Goal: Use online tool/utility: Utilize a website feature to perform a specific function

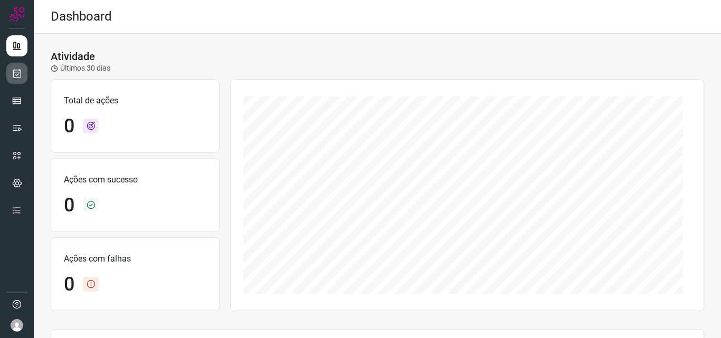
click at [16, 78] on icon at bounding box center [17, 73] width 11 height 11
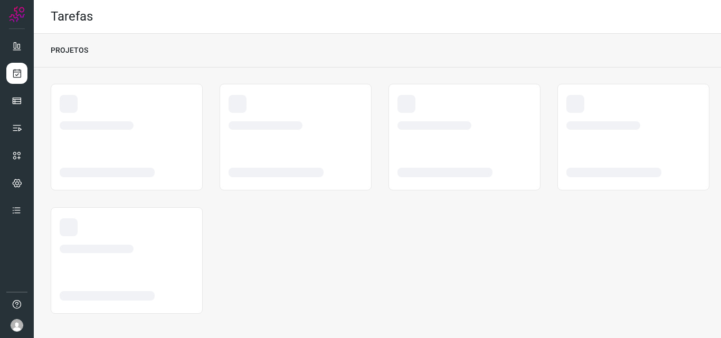
click at [121, 226] on div at bounding box center [127, 236] width 134 height 35
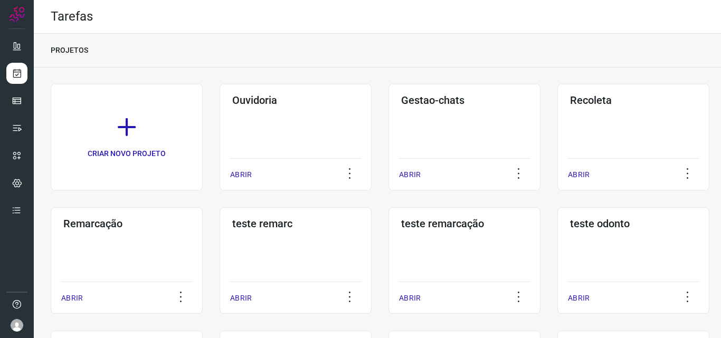
click at [121, 226] on h3 "Remarcação" at bounding box center [126, 224] width 127 height 13
click at [152, 263] on div "Remarcação ABRIR" at bounding box center [127, 260] width 152 height 107
click at [134, 281] on div "Remarcação ABRIR" at bounding box center [127, 260] width 152 height 107
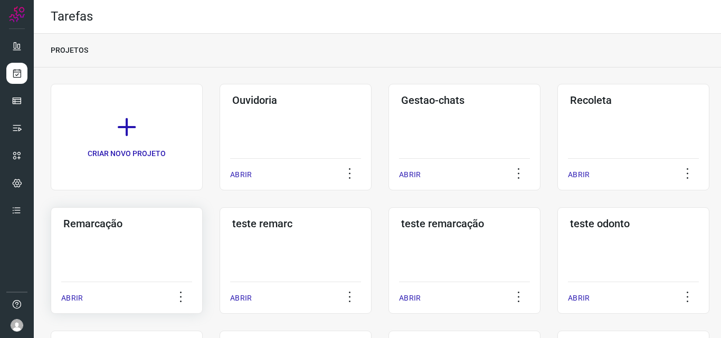
click at [134, 281] on div "Remarcação ABRIR" at bounding box center [127, 260] width 152 height 107
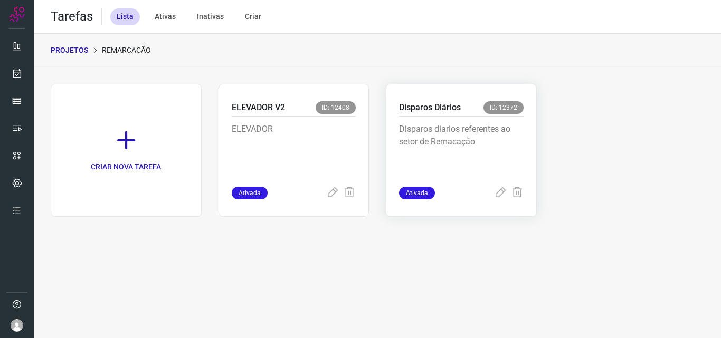
click at [468, 134] on p "Disparos diarios referentes ao setor de Remacação" at bounding box center [461, 149] width 125 height 53
click at [500, 157] on p "Disparos diarios referentes ao setor de Remacação" at bounding box center [461, 149] width 125 height 53
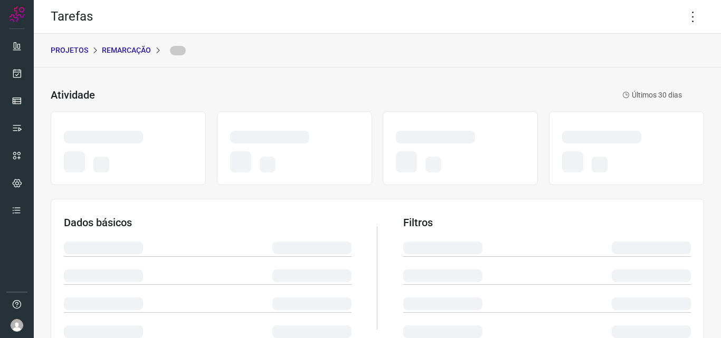
click at [686, 46] on div "PROJETOS Remarcação" at bounding box center [377, 51] width 687 height 34
click at [685, 13] on icon at bounding box center [693, 17] width 22 height 22
click at [638, 24] on div "Tarefas" at bounding box center [377, 17] width 687 height 34
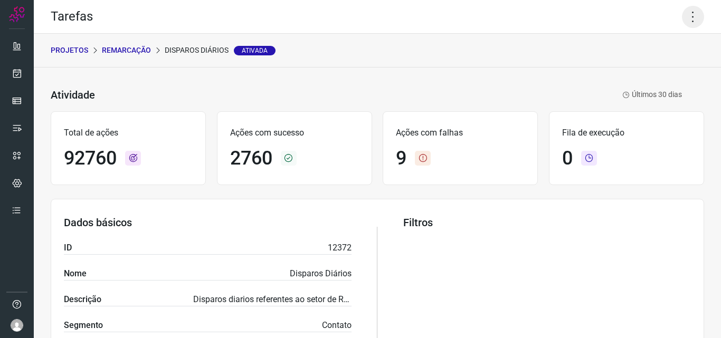
click at [687, 18] on icon at bounding box center [693, 17] width 22 height 22
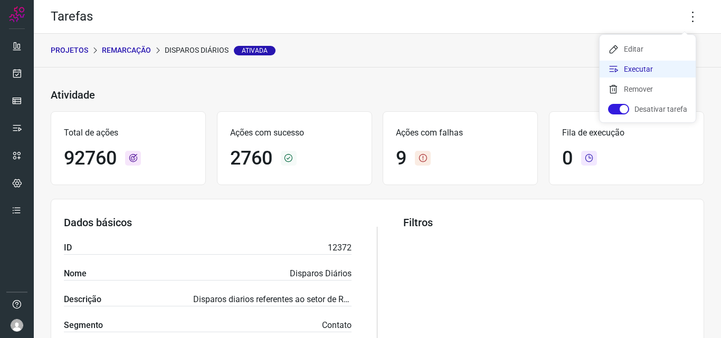
click at [656, 71] on li "Executar" at bounding box center [648, 69] width 96 height 17
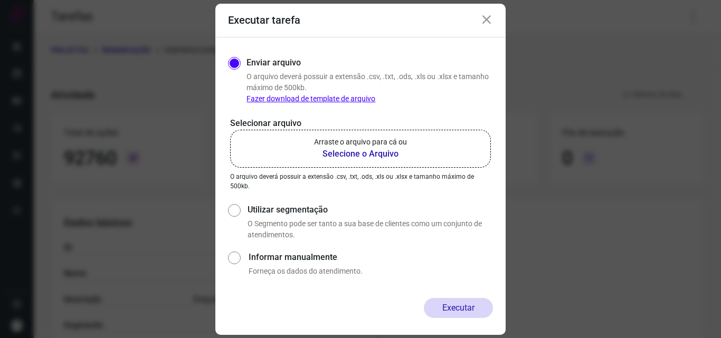
click at [388, 144] on p "Arraste o arquivo para cá ou" at bounding box center [360, 142] width 93 height 11
click at [0, 0] on input "Arraste o arquivo para cá ou Selecione o Arquivo" at bounding box center [0, 0] width 0 height 0
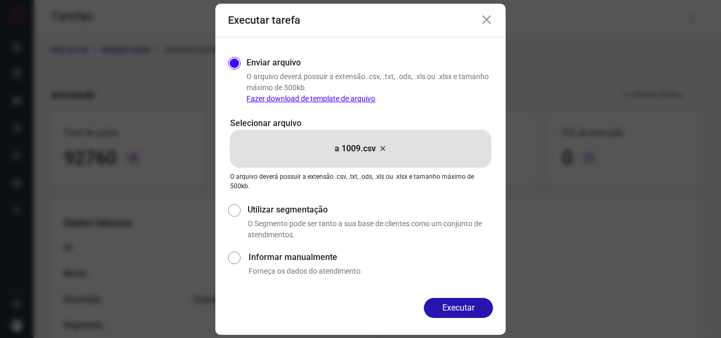
click at [462, 296] on div "Enviar arquivo O arquivo deverá possuir a extensão .csv, .txt, .ods, .xls ou .x…" at bounding box center [360, 167] width 290 height 261
click at [462, 305] on button "Executar" at bounding box center [458, 308] width 69 height 20
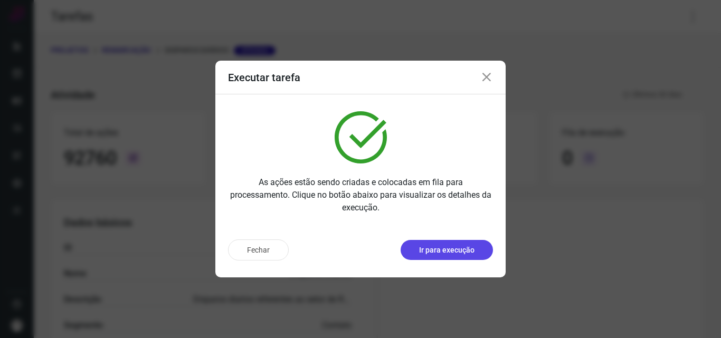
click at [478, 259] on button "Ir para execução" at bounding box center [447, 250] width 92 height 20
click at [451, 255] on p "Ir para execução" at bounding box center [446, 250] width 55 height 11
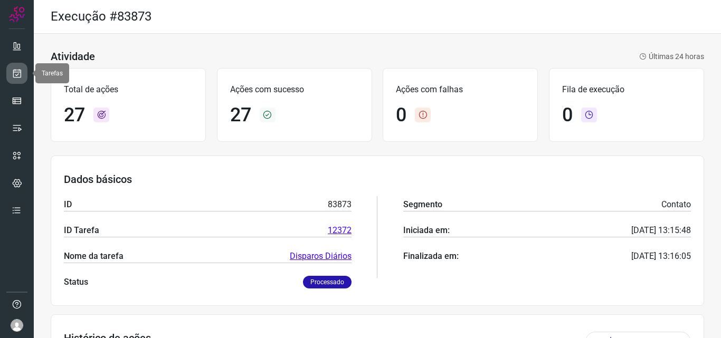
click at [23, 68] on link at bounding box center [16, 73] width 21 height 21
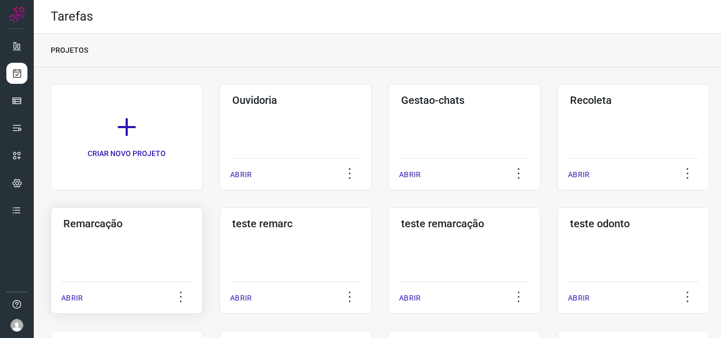
click at [168, 277] on div "Remarcação ABRIR" at bounding box center [127, 260] width 152 height 107
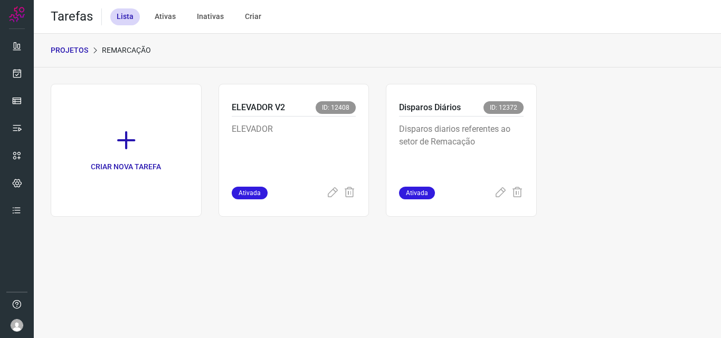
click at [484, 162] on p "Disparos diarios referentes ao setor de Remacação" at bounding box center [461, 149] width 125 height 53
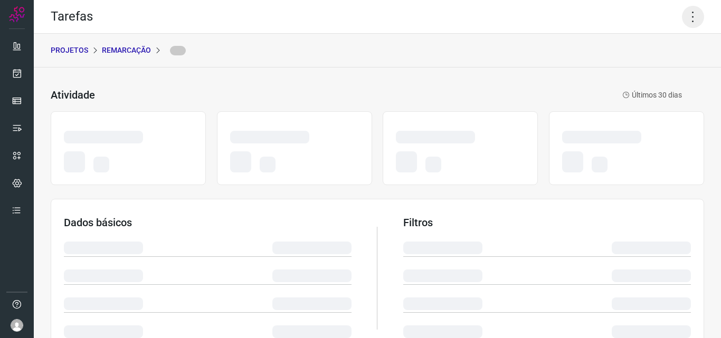
click at [682, 22] on icon at bounding box center [693, 17] width 22 height 22
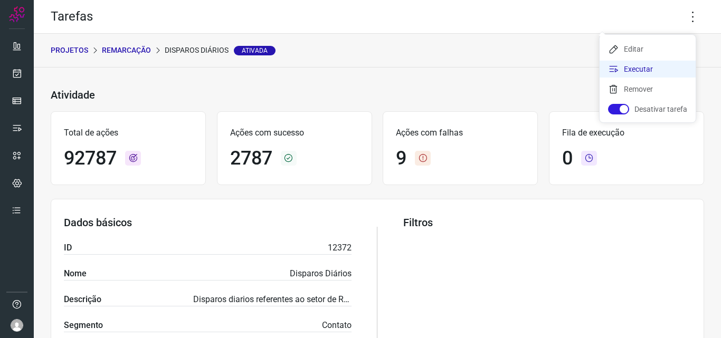
click at [641, 73] on li "Executar" at bounding box center [648, 69] width 96 height 17
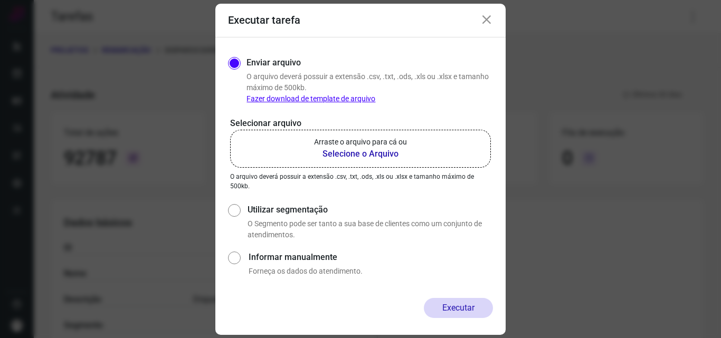
click at [375, 148] on b "Selecione o Arquivo" at bounding box center [360, 154] width 93 height 13
click at [0, 0] on input "Arraste o arquivo para cá ou Selecione o Arquivo" at bounding box center [0, 0] width 0 height 0
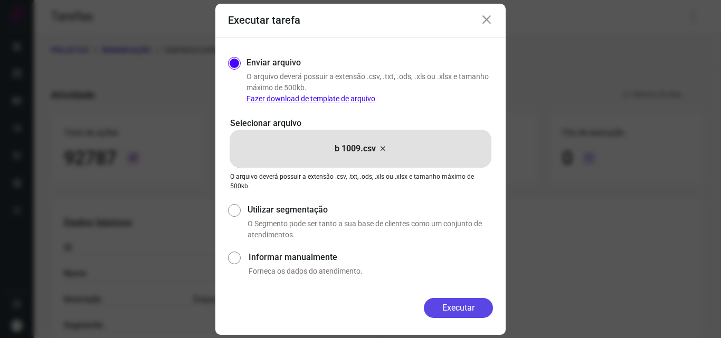
click at [444, 308] on button "Executar" at bounding box center [458, 308] width 69 height 20
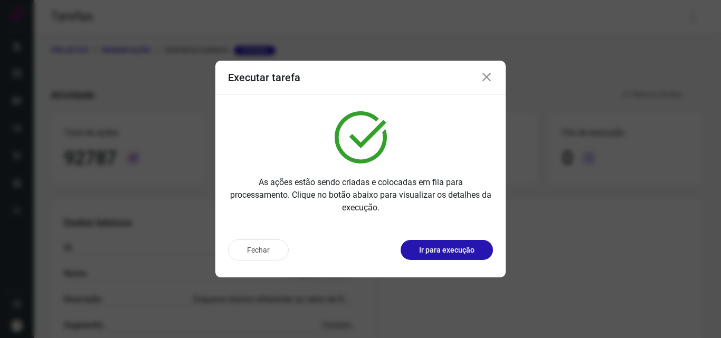
click at [440, 249] on p "Ir para execução" at bounding box center [446, 250] width 55 height 11
